Goal: Find contact information: Find contact information

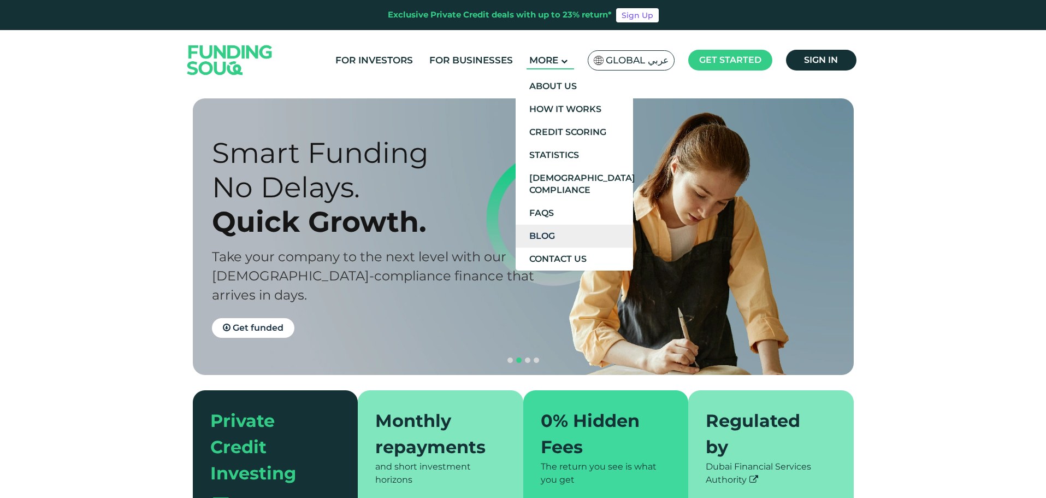
click at [567, 232] on link "Blog" at bounding box center [574, 235] width 117 height 23
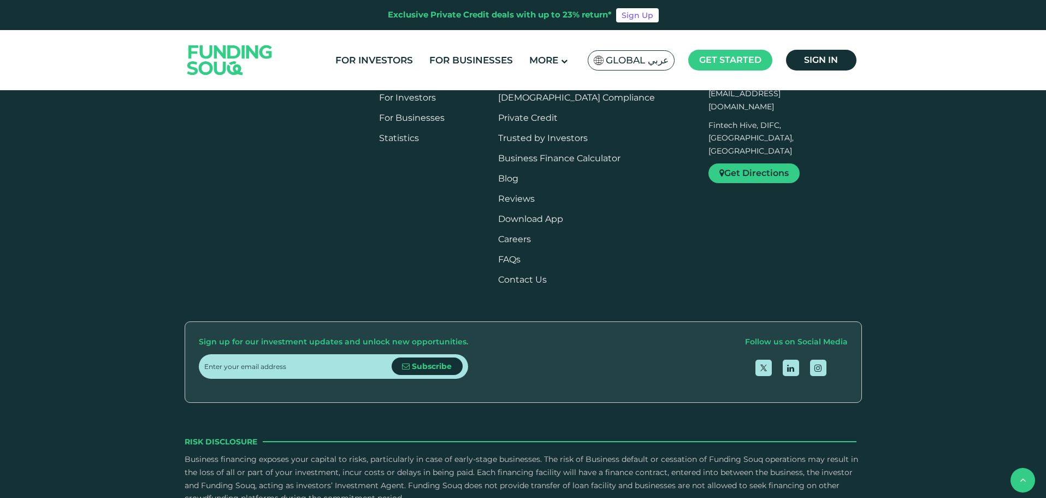
scroll to position [1245, 0]
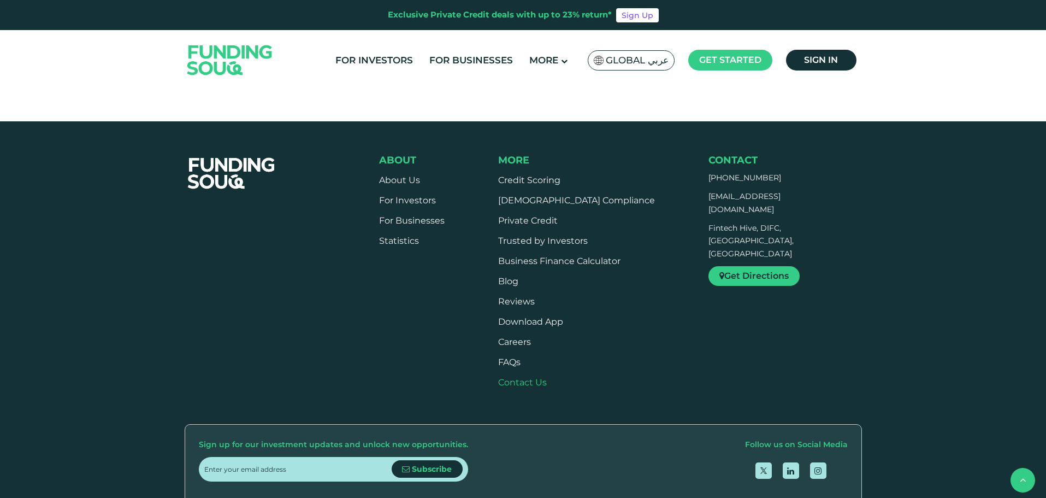
click at [533, 379] on link "Contact Us" at bounding box center [522, 382] width 49 height 10
